Goal: Information Seeking & Learning: Understand process/instructions

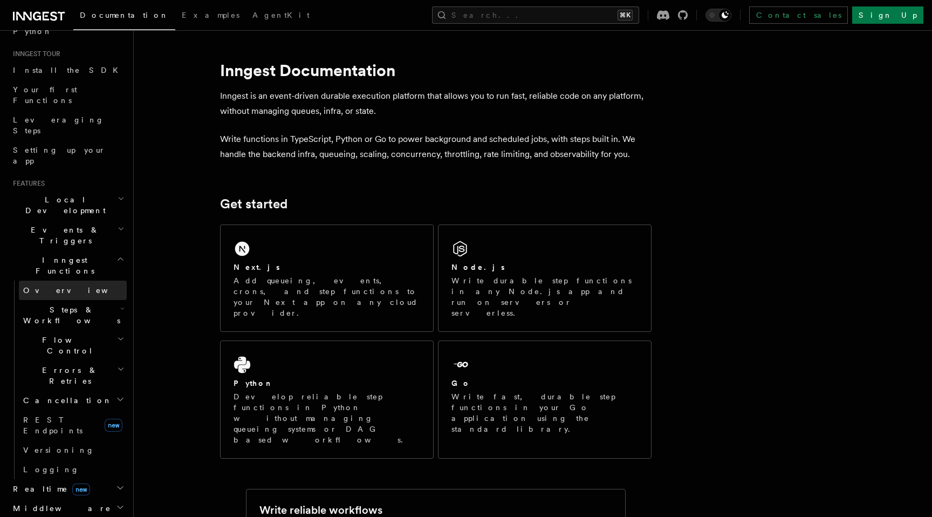
scroll to position [93, 0]
click at [78, 196] on span "Local Development" at bounding box center [63, 207] width 109 height 22
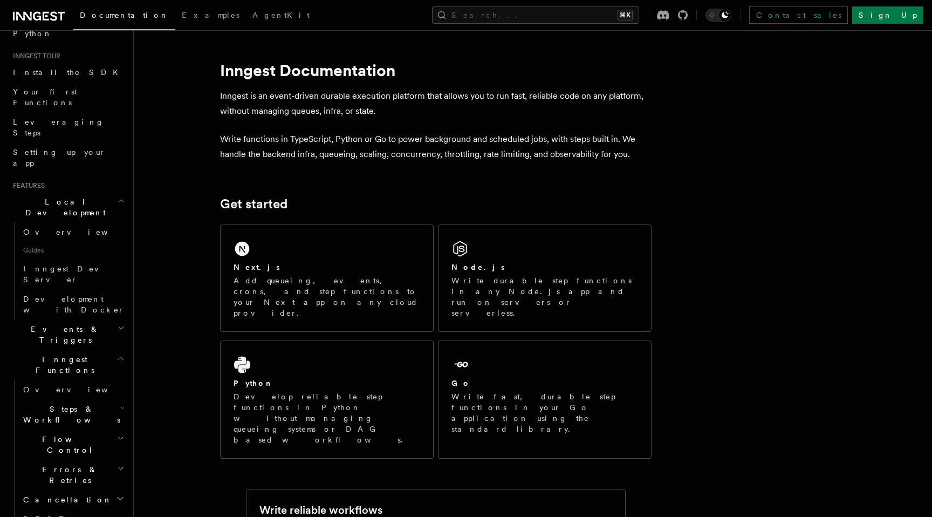
click at [78, 196] on span "Local Development" at bounding box center [63, 207] width 109 height 22
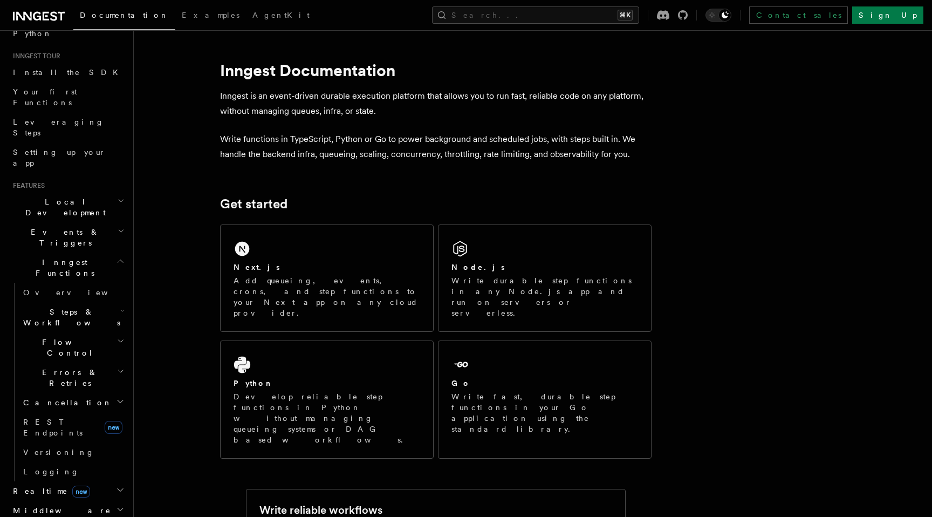
click at [60, 306] on span "Steps & Workflows" at bounding box center [69, 317] width 101 height 22
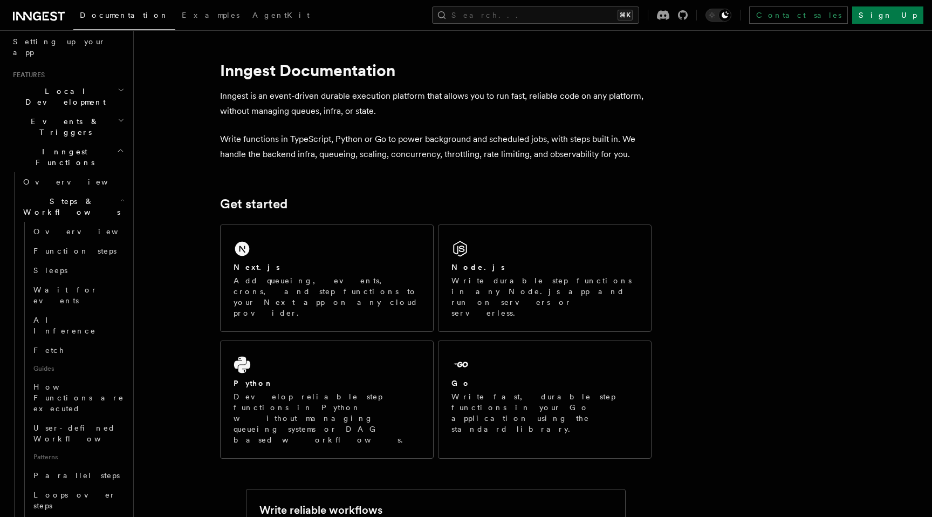
scroll to position [205, 0]
click at [81, 308] on link "AI Inference" at bounding box center [78, 323] width 98 height 30
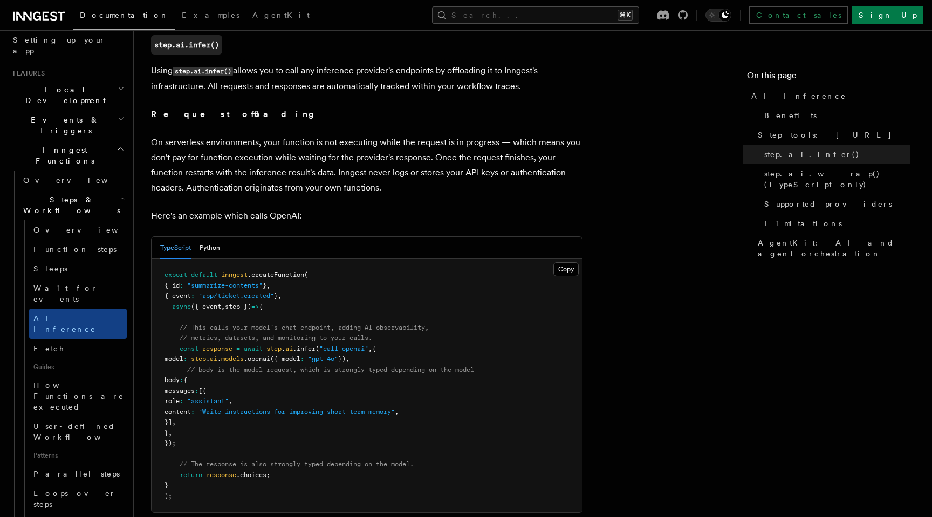
scroll to position [443, 0]
click at [214, 237] on button "Python" at bounding box center [210, 248] width 20 height 22
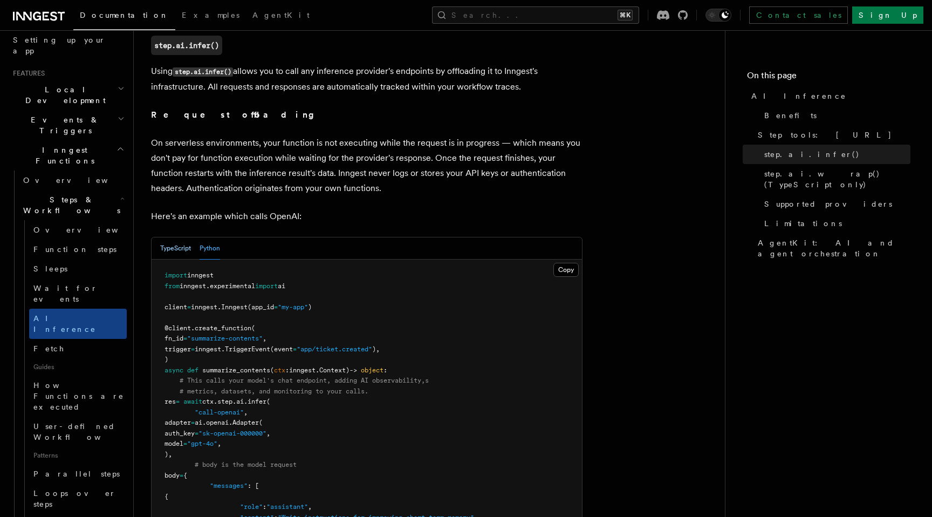
click at [188, 239] on button "TypeScript" at bounding box center [175, 248] width 31 height 22
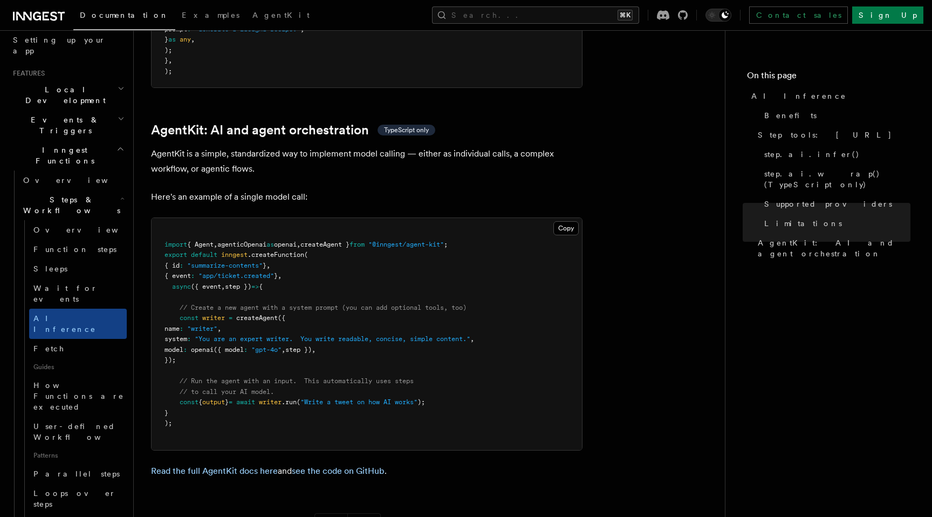
scroll to position [3103, 0]
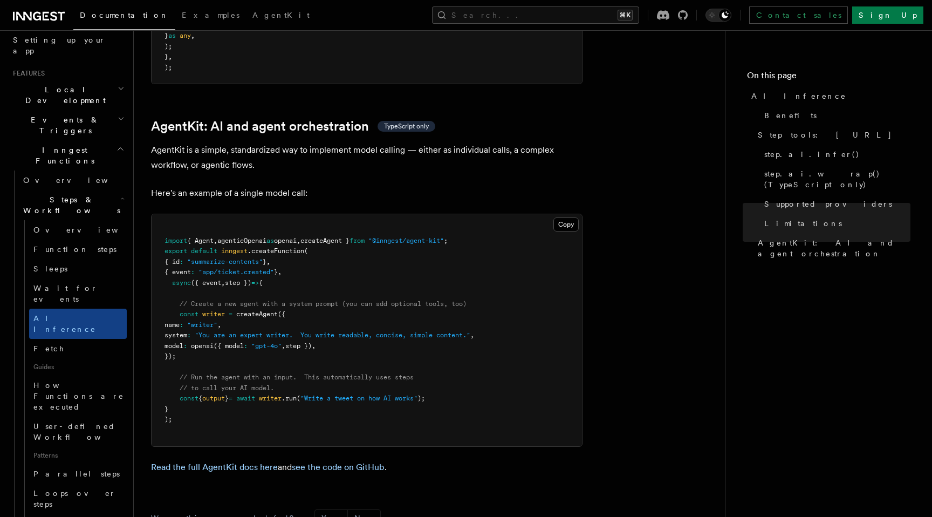
click at [368, 237] on span at bounding box center [367, 241] width 4 height 8
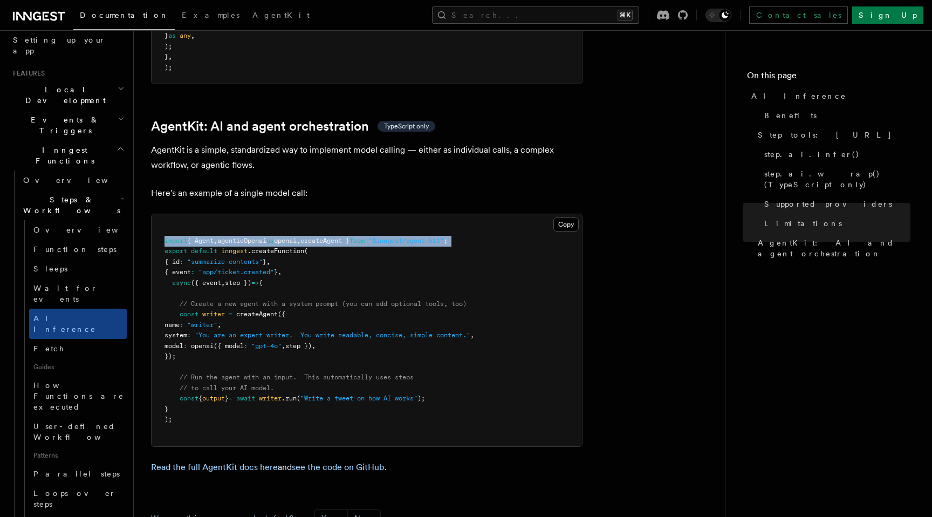
click at [368, 237] on span at bounding box center [367, 241] width 4 height 8
copy code "import { Agent , agenticOpenai as openai , createAgent } from "@inngest/agent-k…"
drag, startPoint x: 179, startPoint y: 270, endPoint x: 204, endPoint y: 308, distance: 45.9
click at [204, 308] on pre "import { Agent , agenticOpenai as openai , createAgent } from "@inngest/agent-k…" at bounding box center [367, 330] width 430 height 232
copy code "const writer = createAgent ({ name : "writer" , system : "You are an expert wri…"
